Goal: Obtain resource: Obtain resource

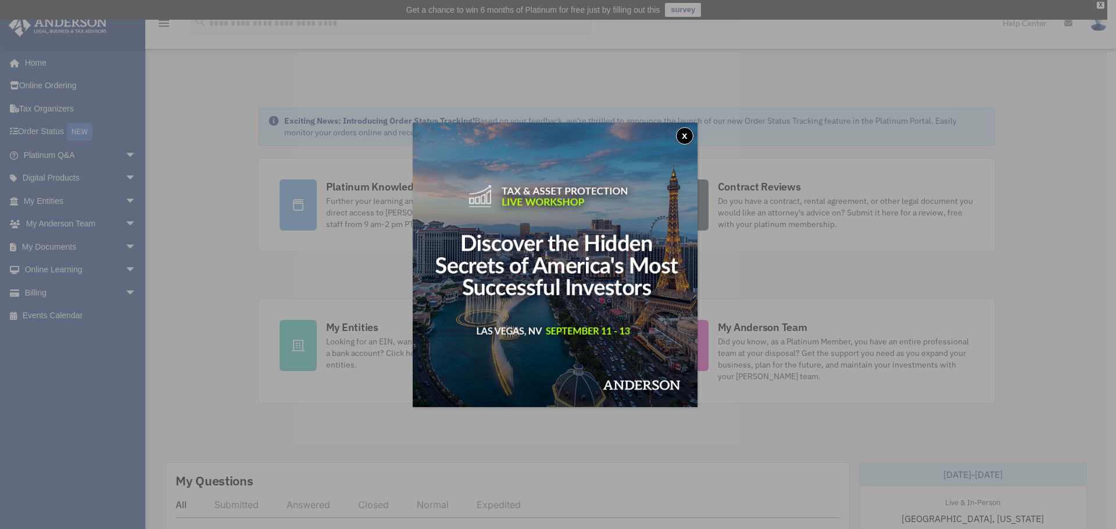
click at [686, 132] on button "x" at bounding box center [684, 135] width 17 height 17
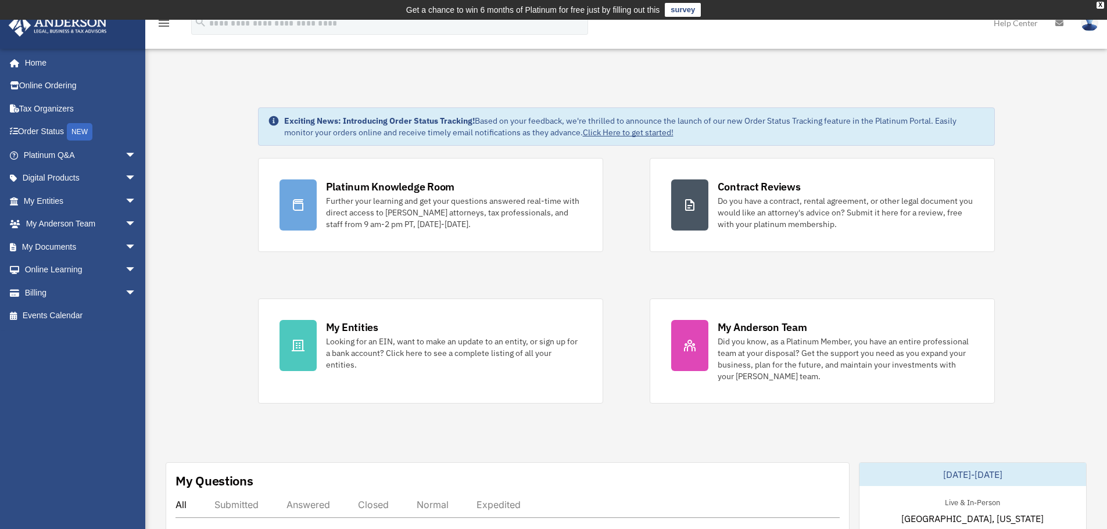
click at [1098, 5] on div "X" at bounding box center [1101, 5] width 8 height 7
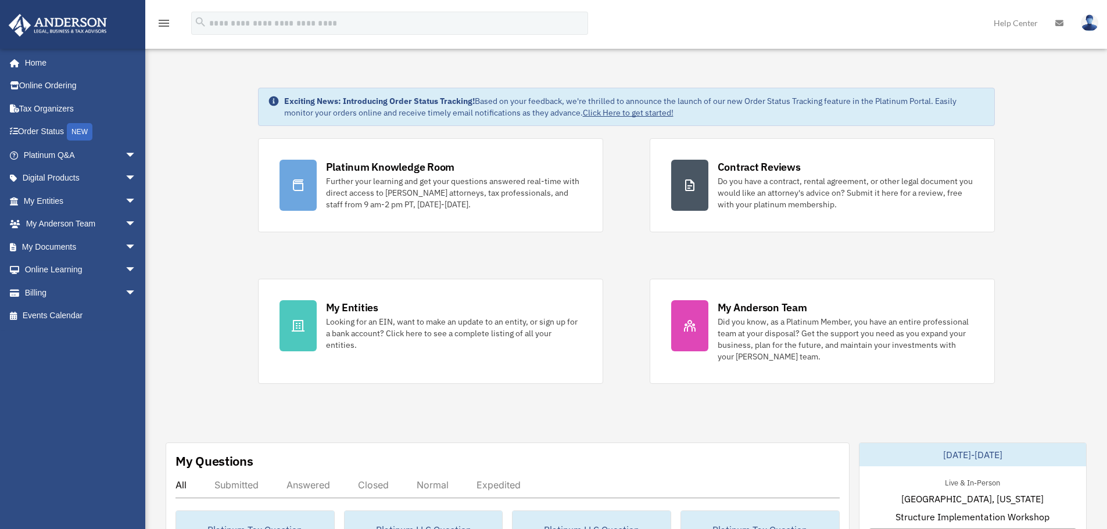
click at [125, 149] on span "arrow_drop_down" at bounding box center [136, 156] width 23 height 24
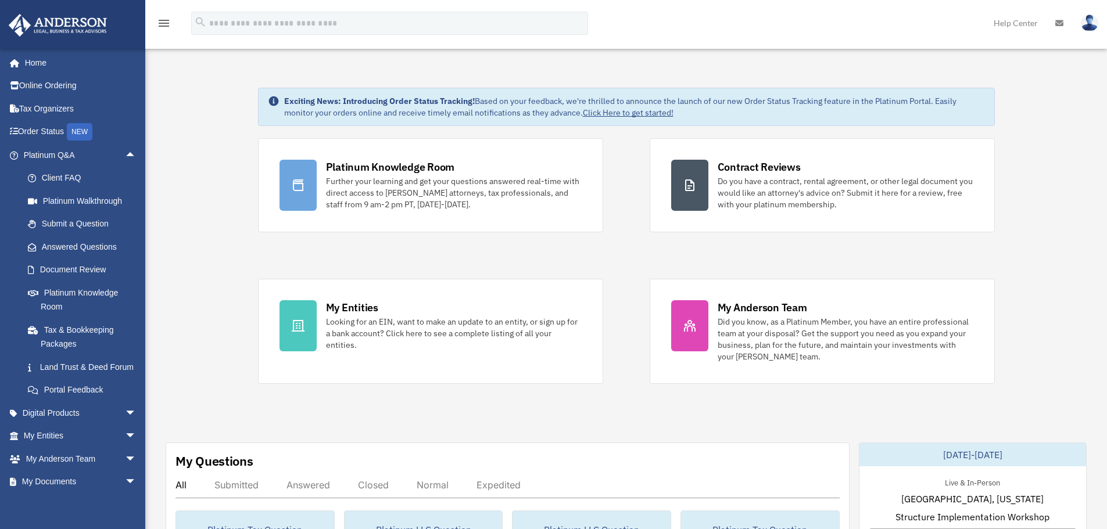
click at [125, 449] on span "arrow_drop_down" at bounding box center [136, 437] width 23 height 24
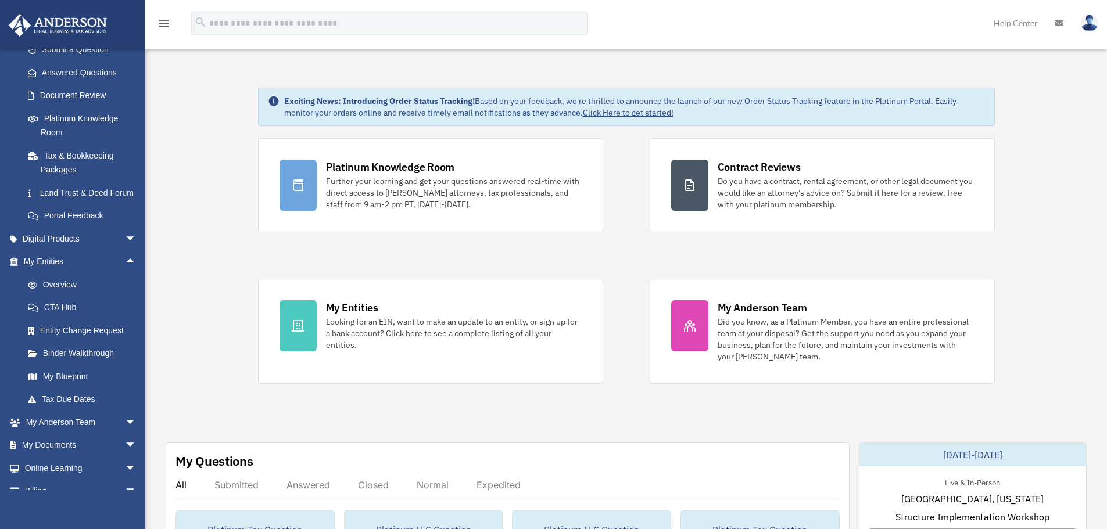
scroll to position [227, 0]
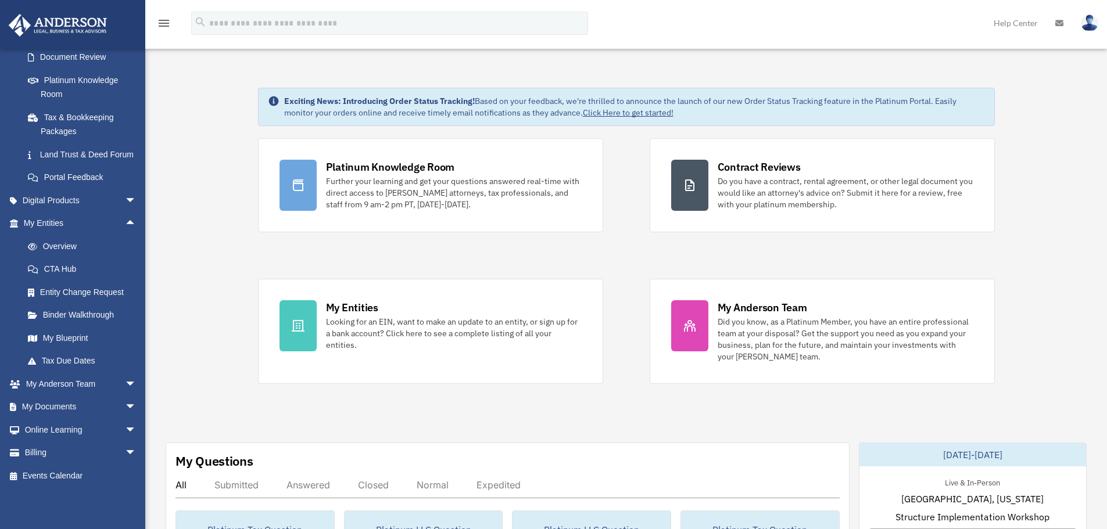
click at [125, 403] on span "arrow_drop_down" at bounding box center [136, 408] width 23 height 24
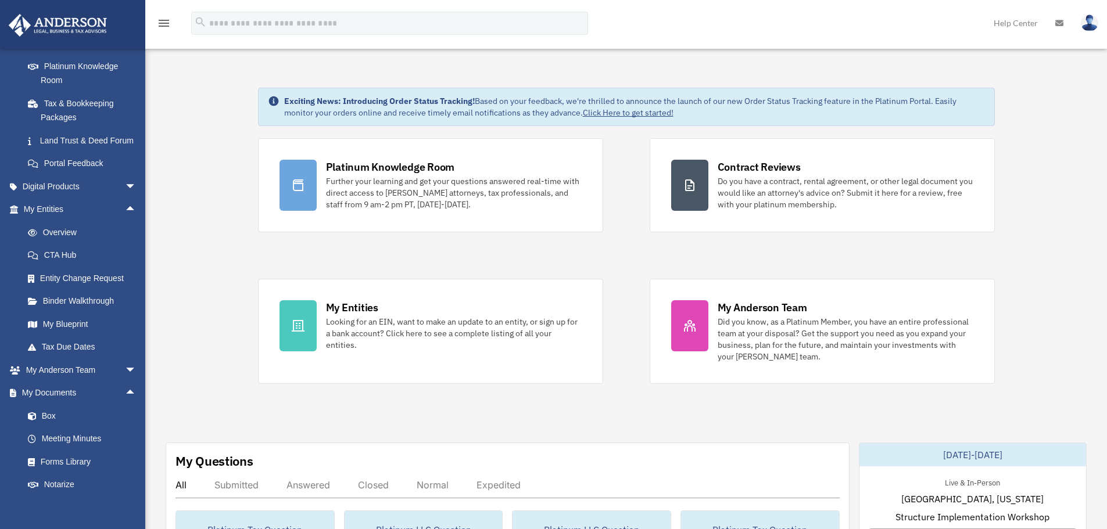
scroll to position [285, 0]
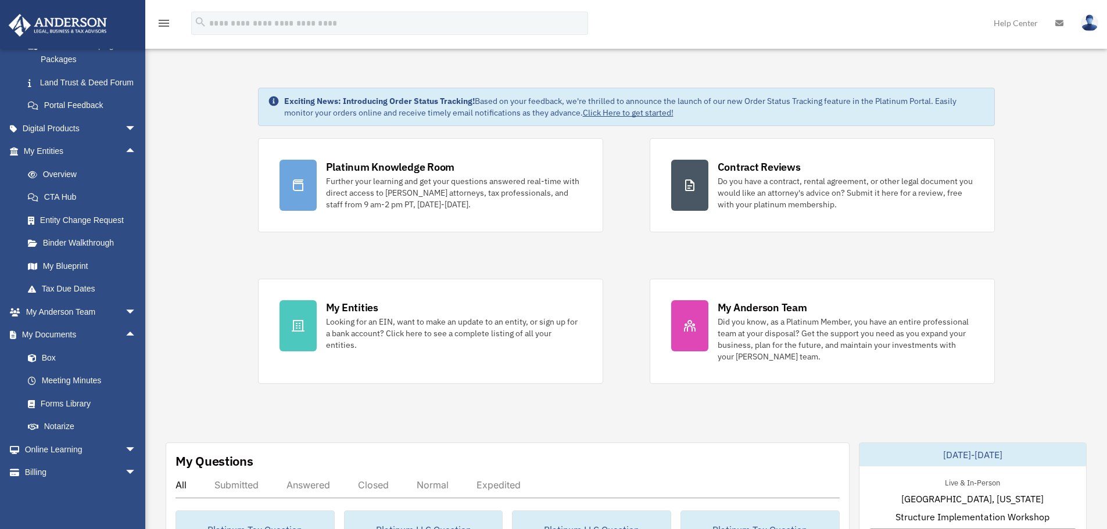
click at [51, 370] on link "Box" at bounding box center [85, 357] width 138 height 23
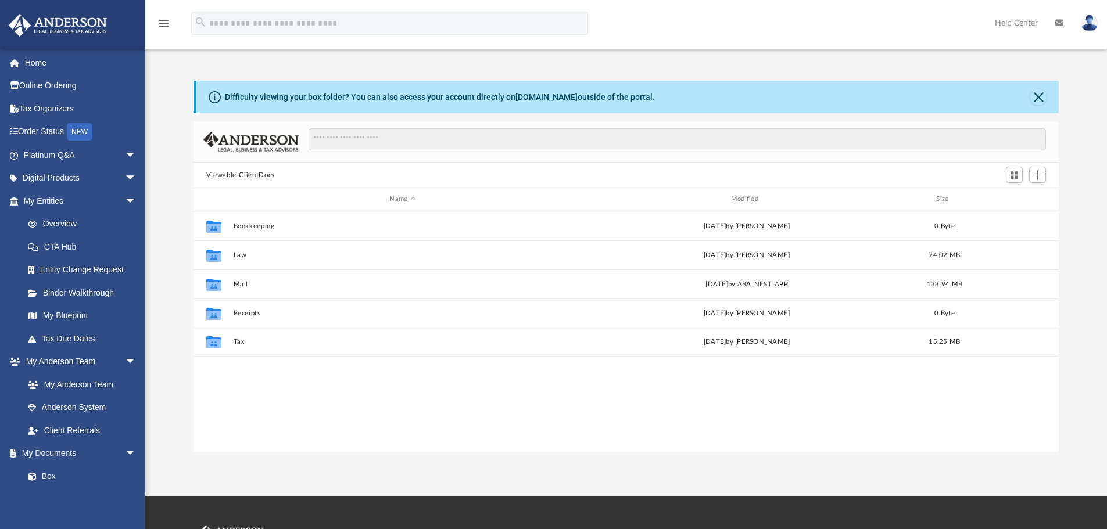
scroll to position [256, 857]
click at [243, 285] on button "Mail" at bounding box center [402, 285] width 339 height 8
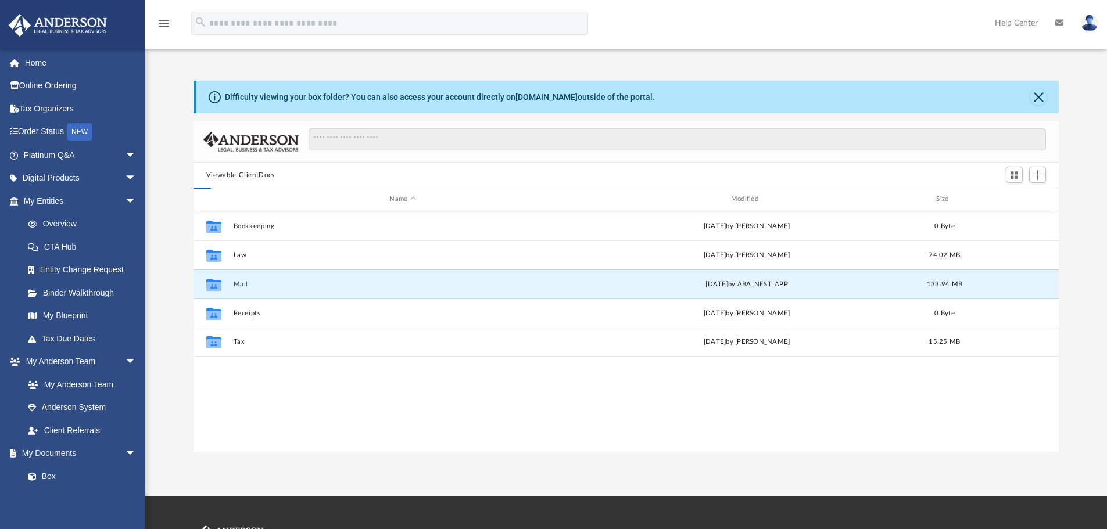
click at [243, 285] on button "Mail" at bounding box center [402, 285] width 339 height 8
click at [213, 284] on icon "grid" at bounding box center [213, 285] width 15 height 9
click at [241, 286] on button "Mail" at bounding box center [402, 285] width 339 height 8
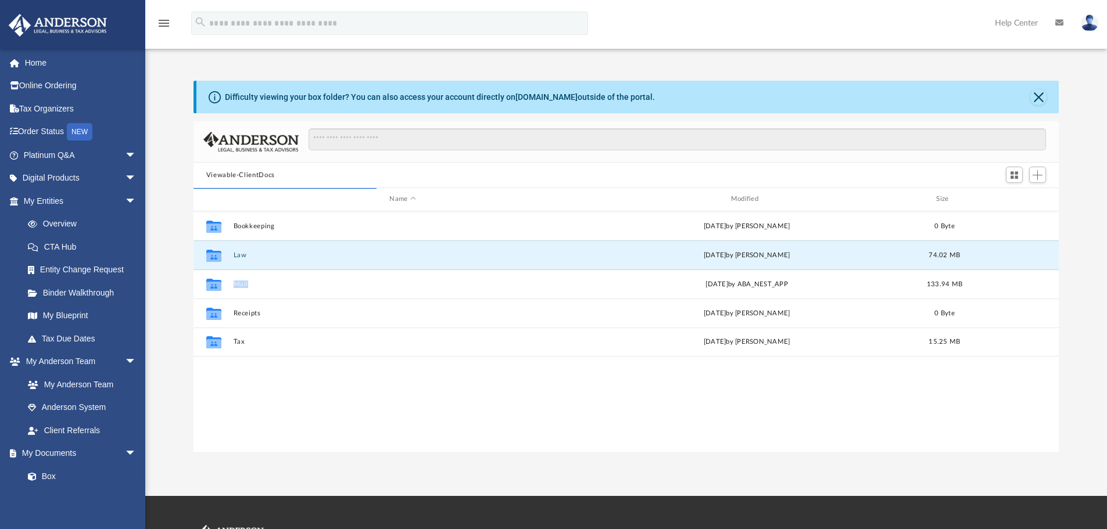
click at [535, 253] on button "Law" at bounding box center [402, 256] width 339 height 8
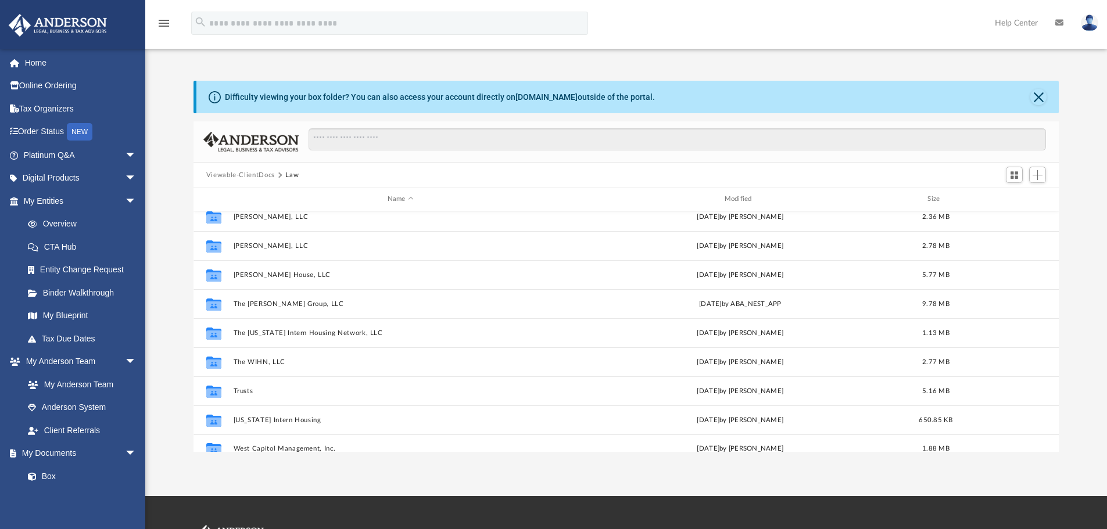
scroll to position [399, 0]
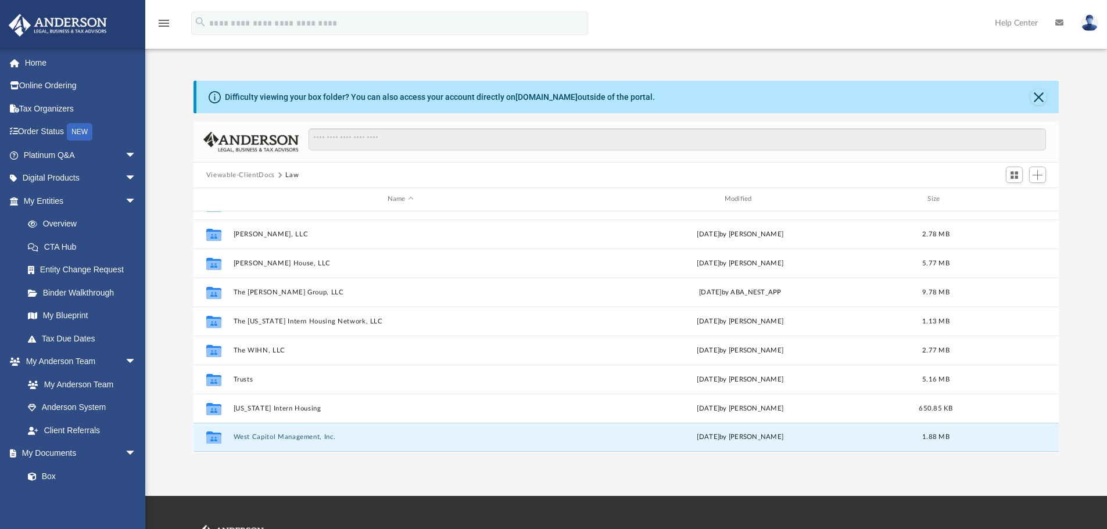
click at [412, 435] on button "West Capitol Management, Inc." at bounding box center [400, 438] width 335 height 8
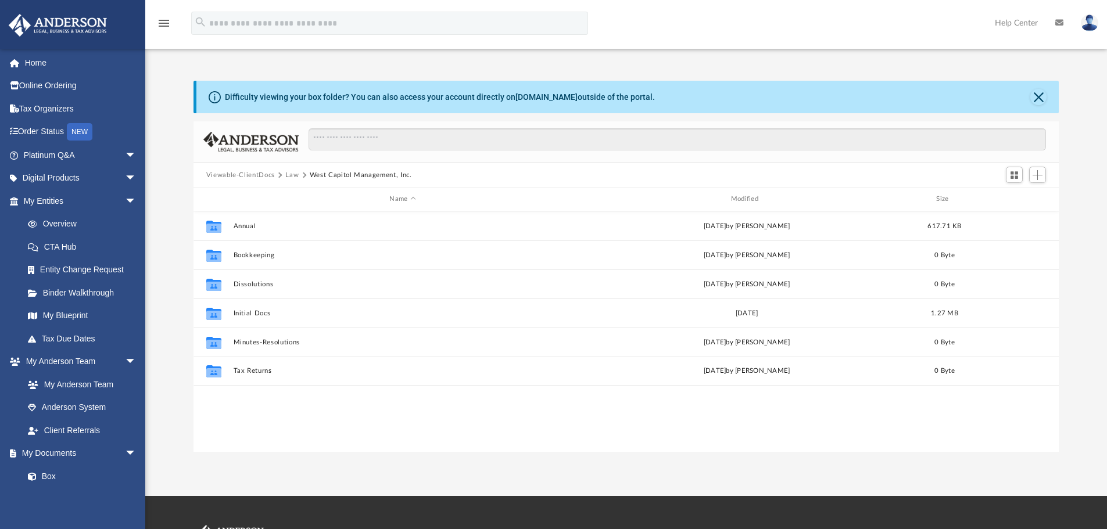
scroll to position [0, 0]
click at [246, 177] on button "Viewable-ClientDocs" at bounding box center [240, 175] width 69 height 10
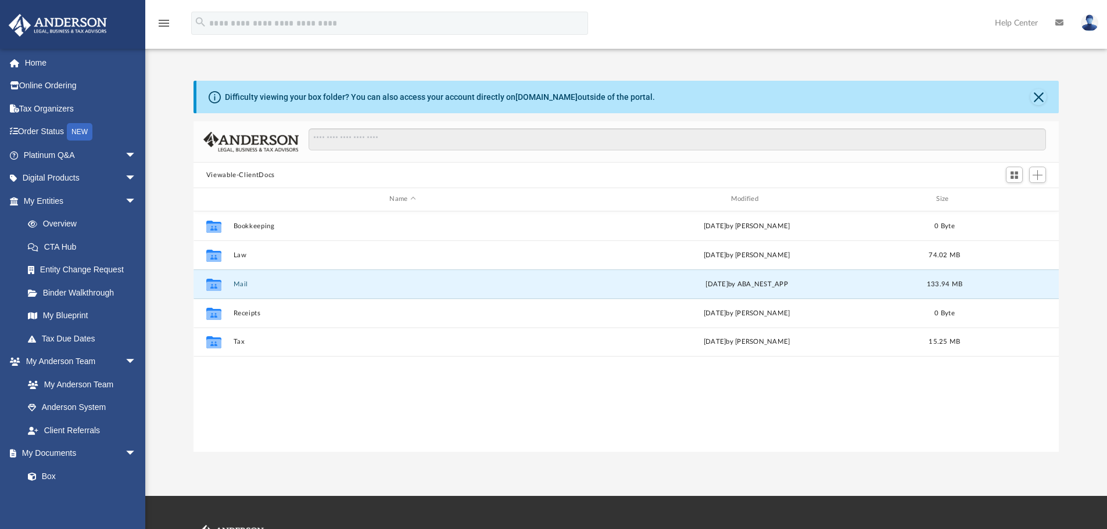
click at [270, 288] on button "Mail" at bounding box center [402, 285] width 339 height 8
click at [450, 282] on button "Mail" at bounding box center [402, 285] width 339 height 8
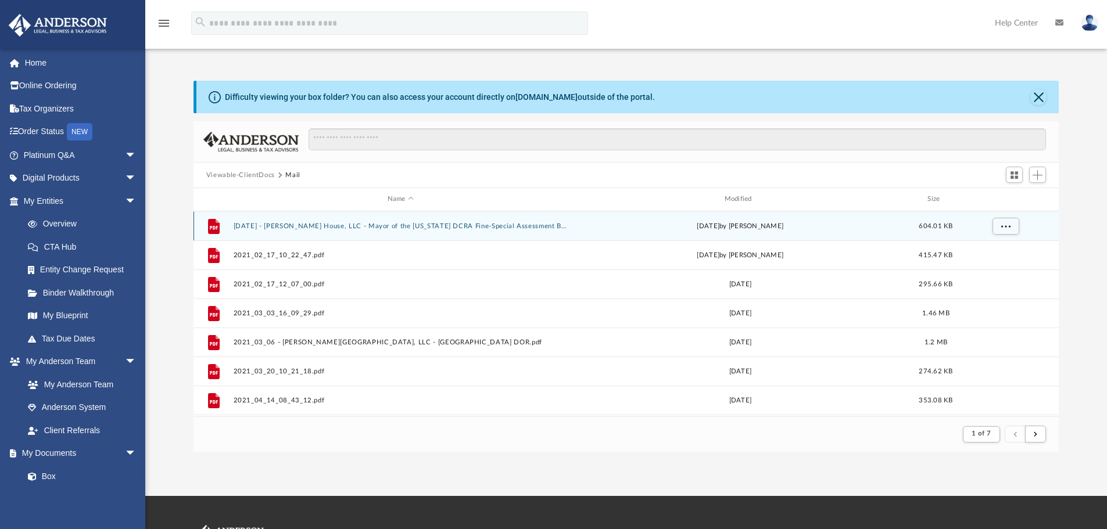
scroll to position [220, 857]
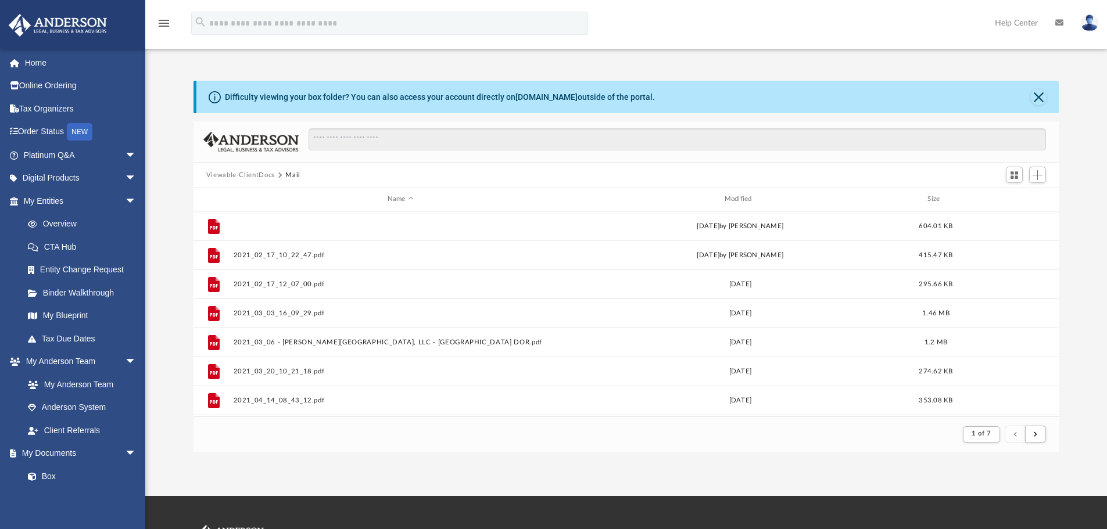
click at [518, 224] on button "2021.07.10 - Stanton House, LLC - Mayor of the District of Columbia DCRA Fine-S…" at bounding box center [400, 227] width 335 height 8
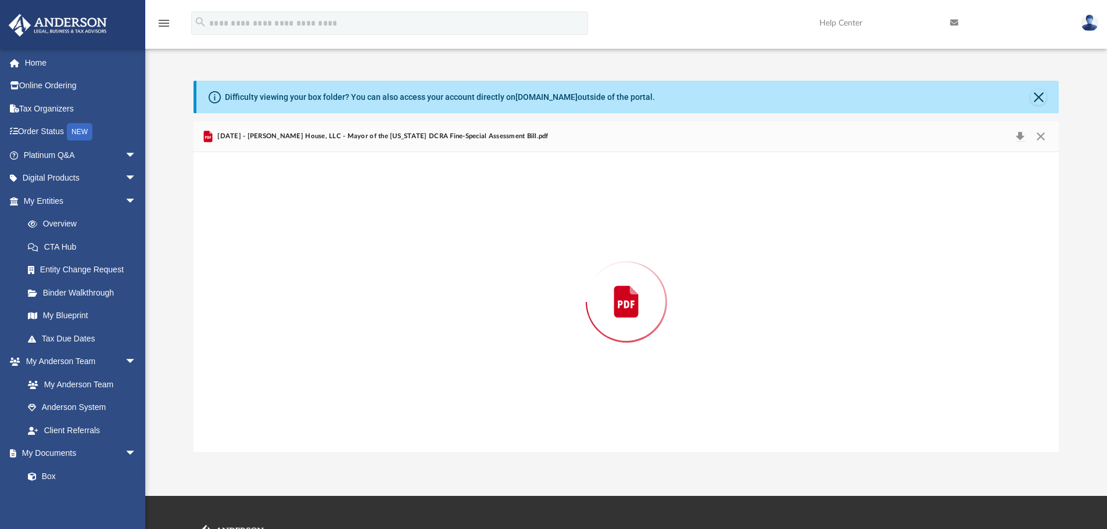
click at [518, 224] on div "Preview" at bounding box center [627, 302] width 866 height 300
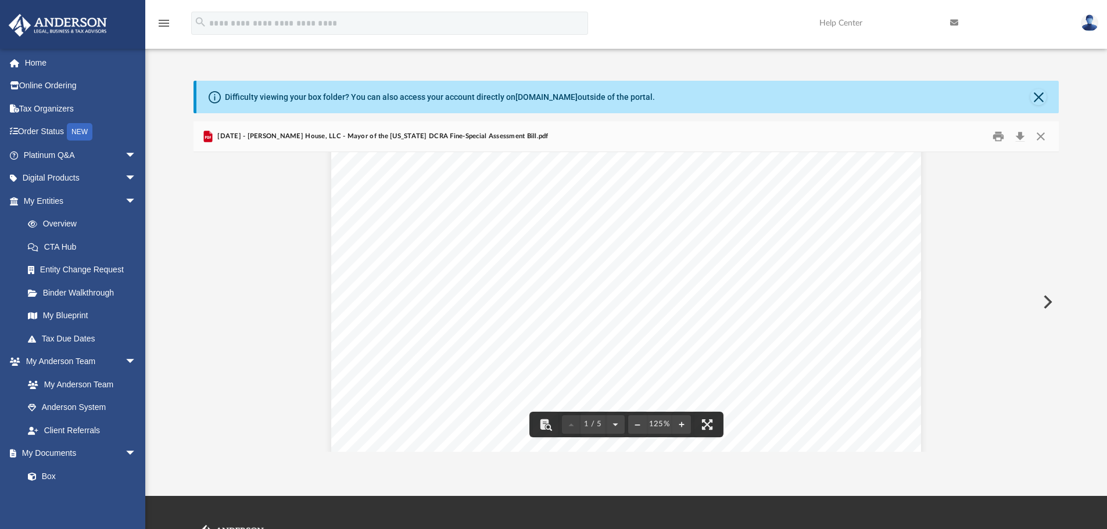
scroll to position [0, 0]
click at [1036, 98] on button "Close" at bounding box center [1038, 97] width 16 height 16
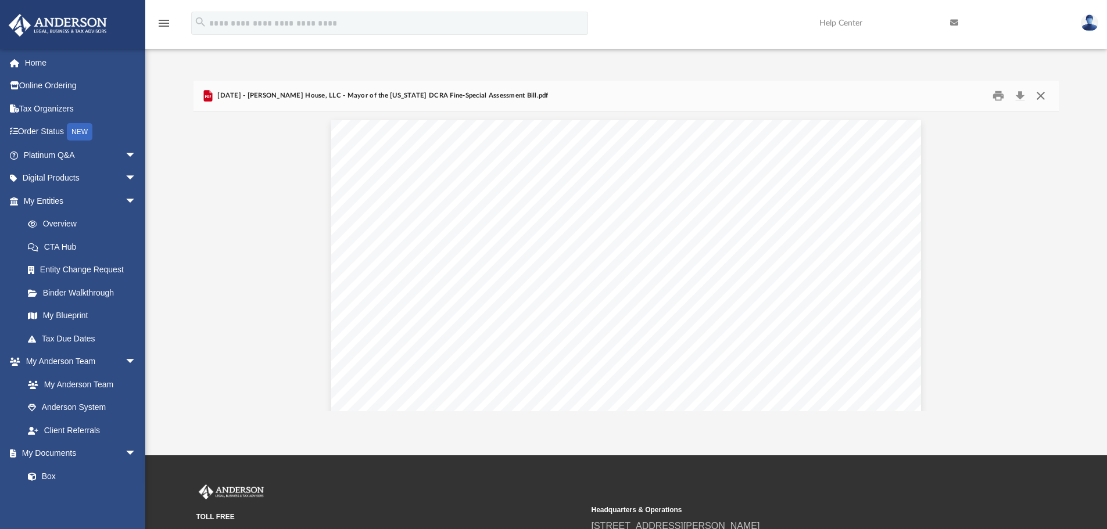
click at [1038, 96] on button "Close" at bounding box center [1040, 96] width 21 height 18
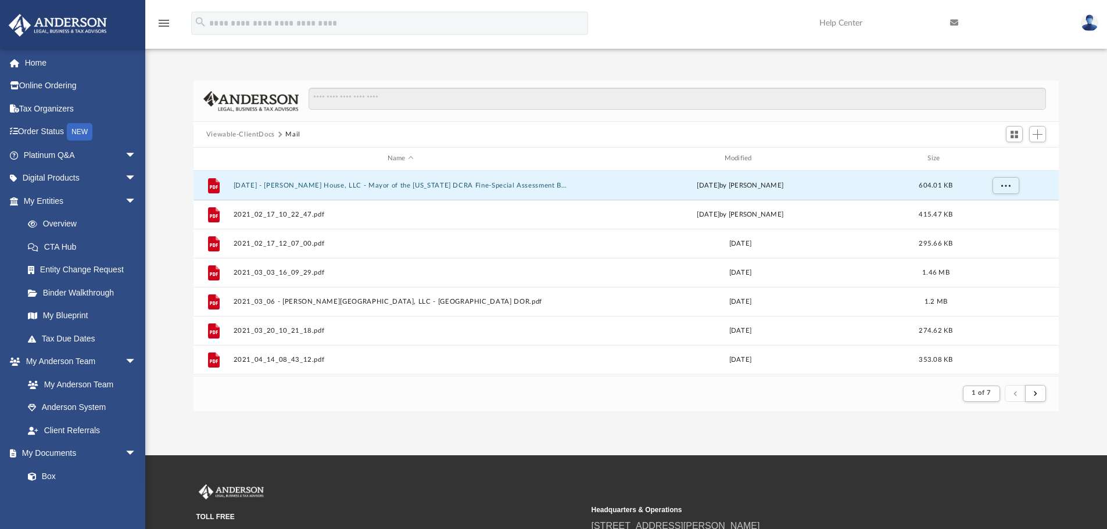
click at [292, 132] on button "Mail" at bounding box center [292, 135] width 15 height 10
click at [743, 159] on div "Modified" at bounding box center [739, 158] width 335 height 10
click at [988, 397] on button "1 of 7" at bounding box center [981, 394] width 37 height 16
click at [782, 402] on footer "1 of 7" at bounding box center [627, 393] width 866 height 35
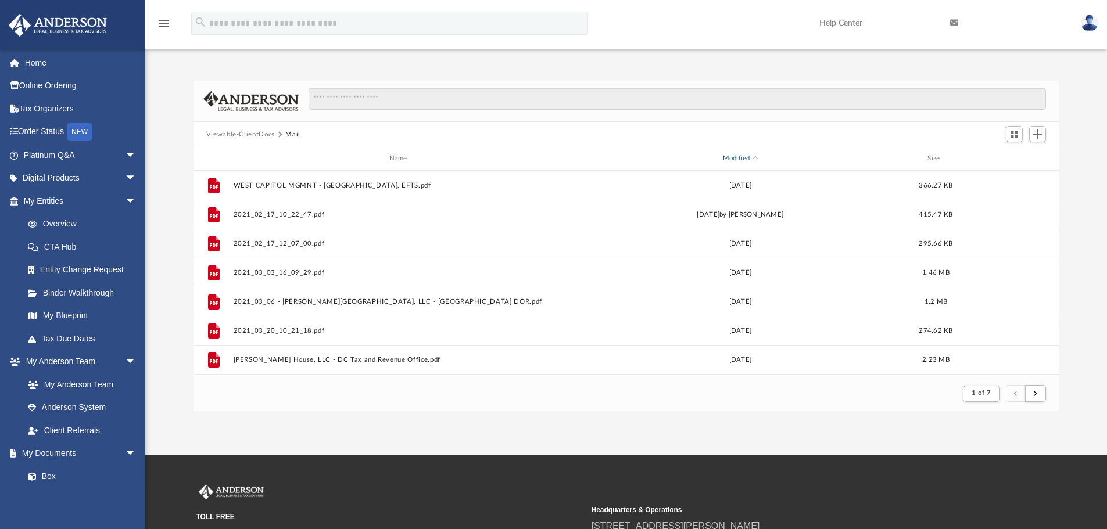
click at [755, 157] on span "Modified" at bounding box center [755, 158] width 5 height 5
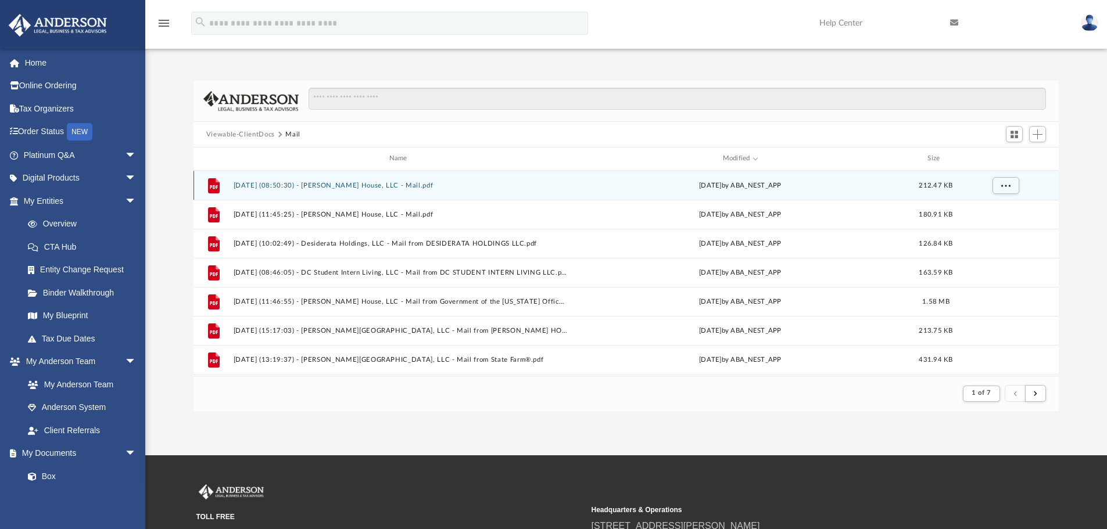
click at [393, 177] on div "File 2025.08.22 (08:50:30) - Stanton House, LLC - Mail.pdf Fri Aug 22 2025 by A…" at bounding box center [627, 185] width 866 height 29
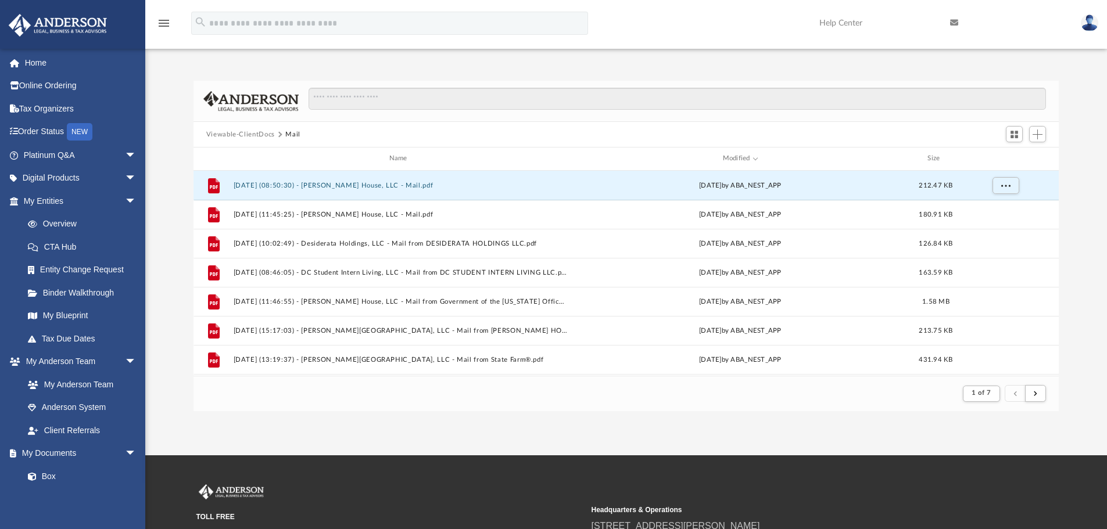
click at [393, 185] on button "2025.08.22 (08:50:30) - Stanton House, LLC - Mail.pdf" at bounding box center [400, 186] width 335 height 8
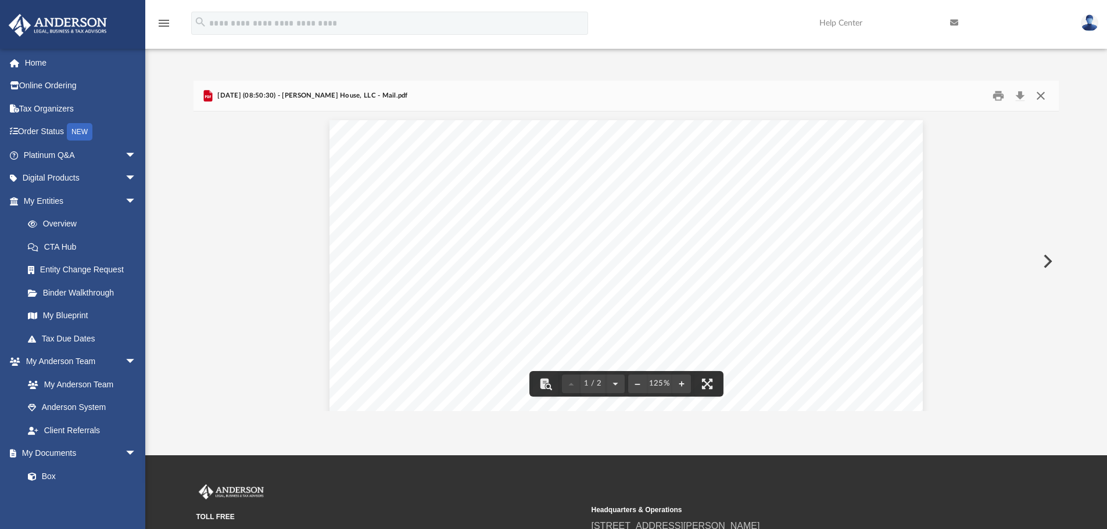
click at [1044, 97] on button "Close" at bounding box center [1040, 96] width 21 height 18
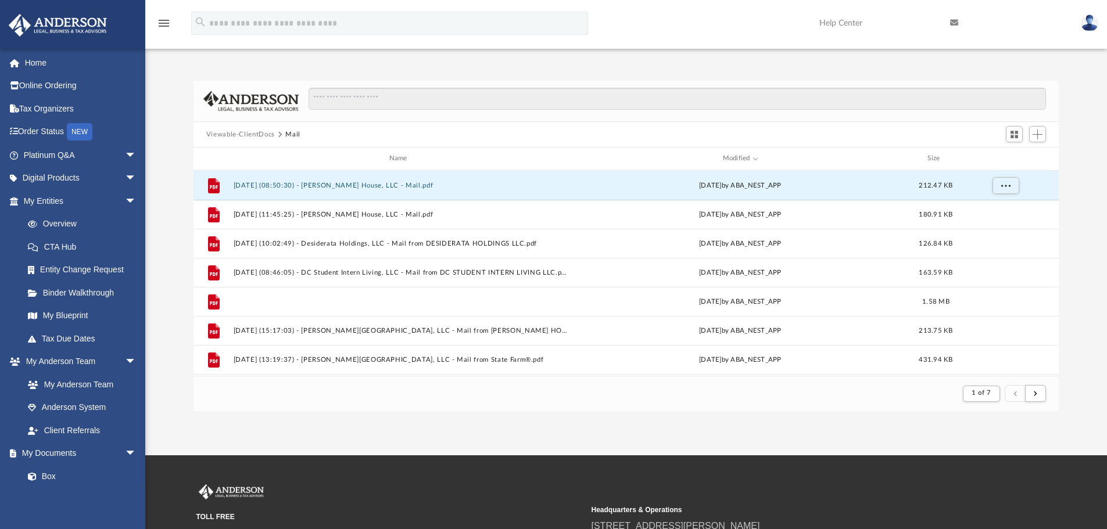
click at [506, 304] on button "2025.08.15 (11:46:55) - Stanton House, LLC - Mail from Government of the Distri…" at bounding box center [400, 302] width 335 height 8
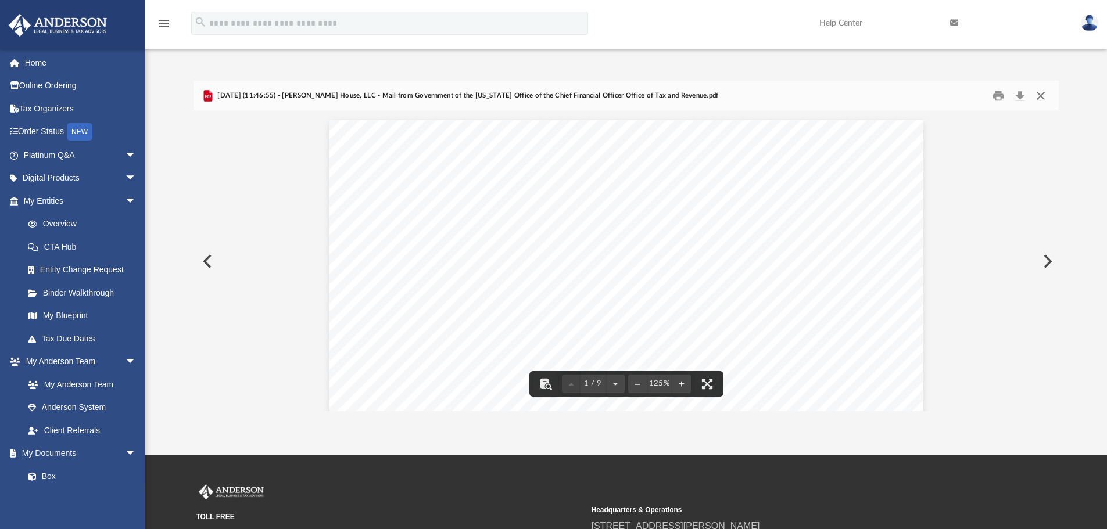
click at [1036, 95] on button "Close" at bounding box center [1040, 96] width 21 height 18
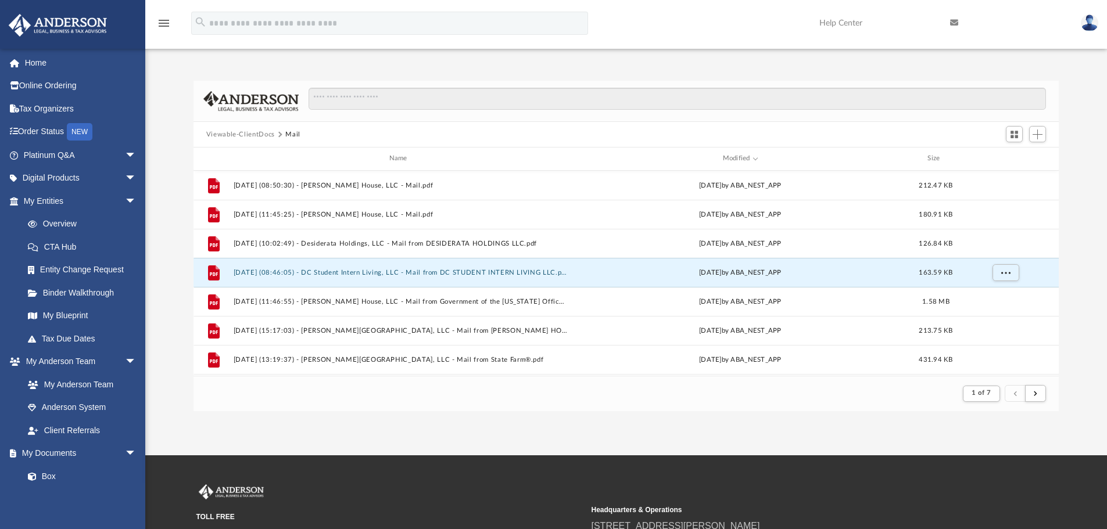
click at [494, 272] on button "2025.08.18 (08:46:05) - DC Student Intern Living, LLC - Mail from DC STUDENT IN…" at bounding box center [400, 273] width 335 height 8
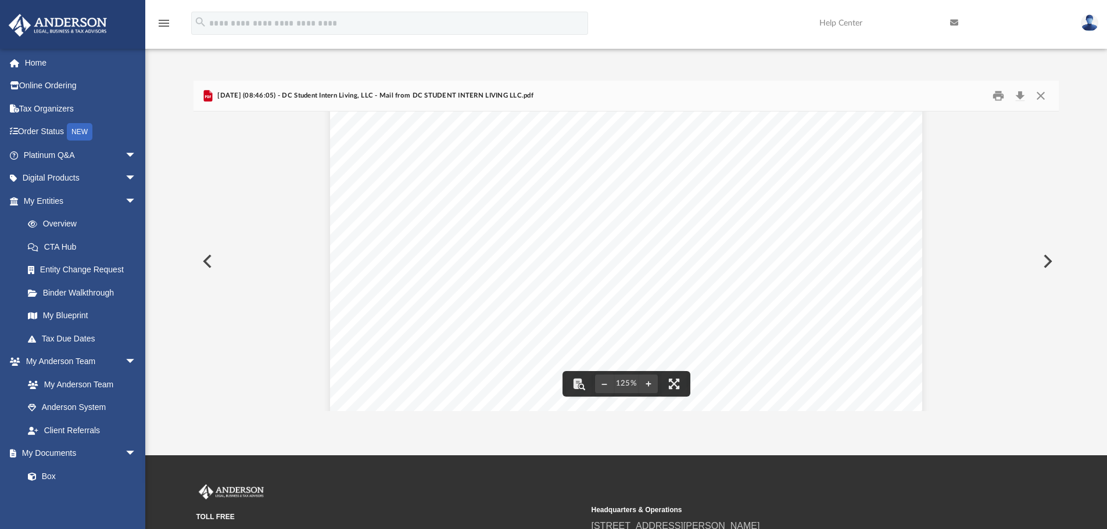
scroll to position [116, 0]
click at [1043, 100] on button "Close" at bounding box center [1040, 96] width 21 height 18
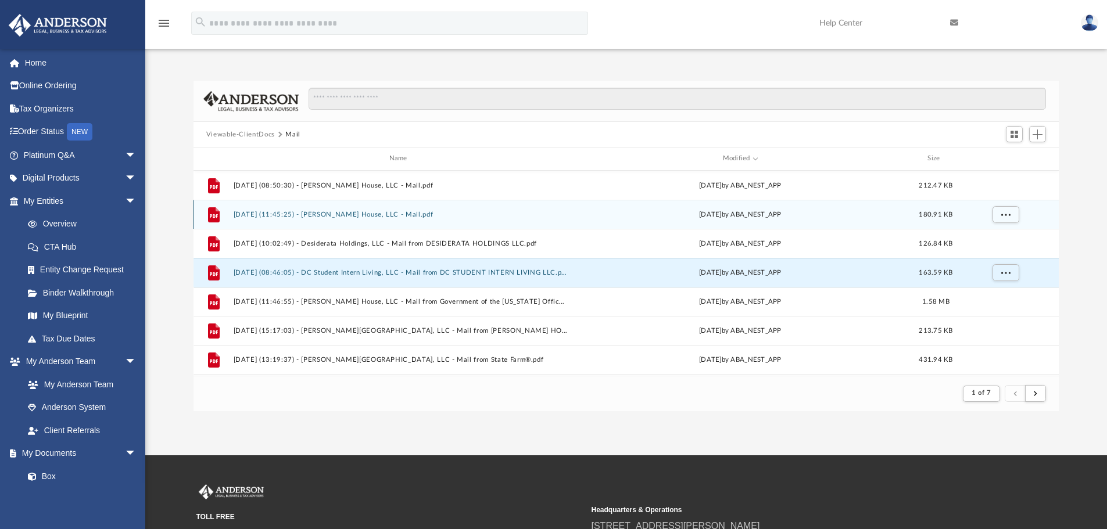
click at [703, 213] on div "Thu Aug 21 2025 by ABA_NEST_APP" at bounding box center [740, 214] width 335 height 10
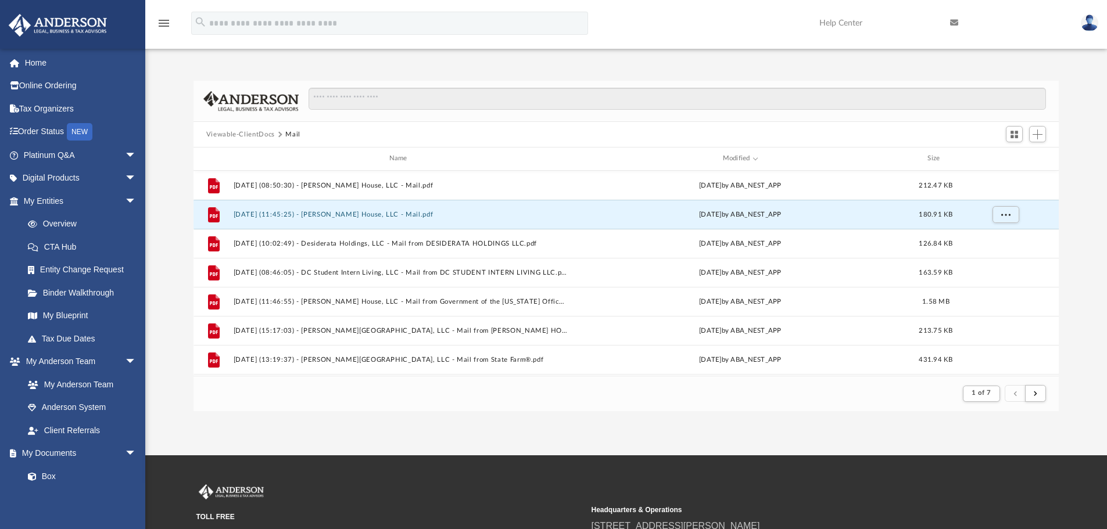
click at [396, 216] on button "2025.08.21 (11:45:25) - Stanton House, LLC - Mail.pdf" at bounding box center [400, 215] width 335 height 8
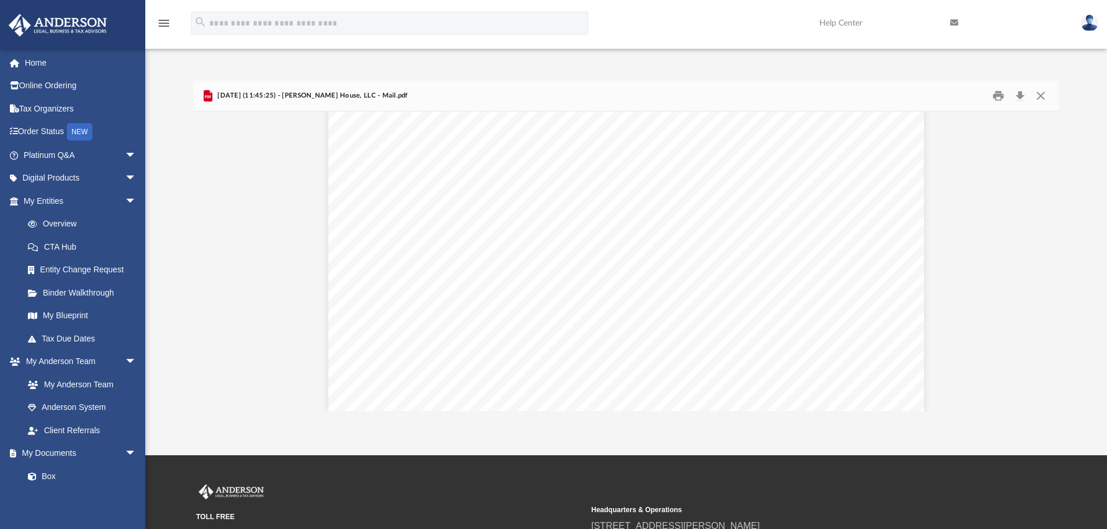
scroll to position [407, 0]
click at [1042, 96] on button "Close" at bounding box center [1040, 96] width 21 height 18
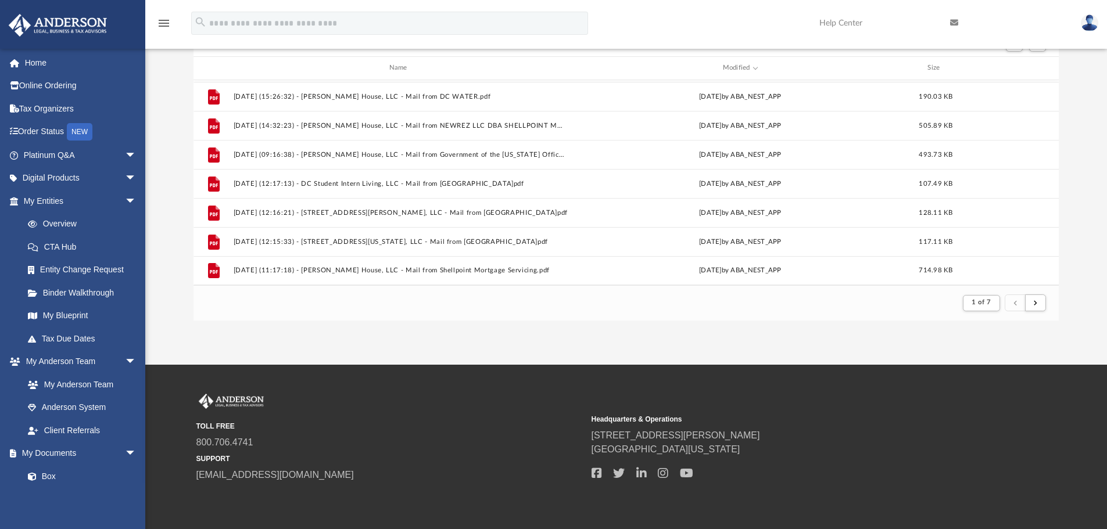
scroll to position [134, 0]
